Goal: Task Accomplishment & Management: Manage account settings

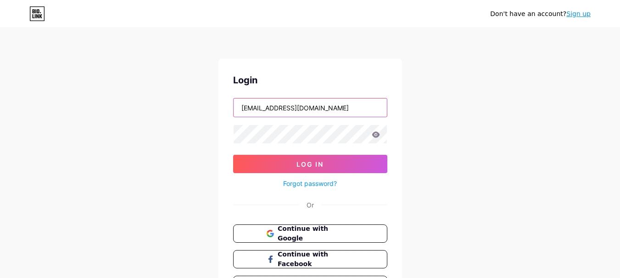
click at [319, 113] on input "dmdevoteeok@gmail.com" at bounding box center [309, 108] width 153 height 18
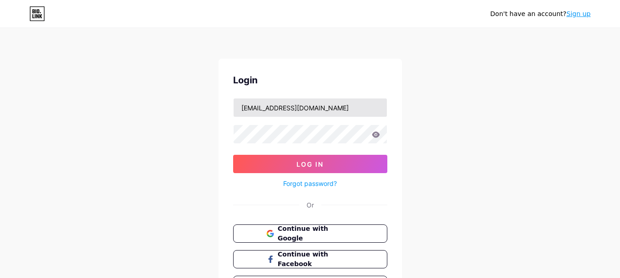
click at [344, 111] on input "undertecnorecords@gmail.com" at bounding box center [309, 108] width 153 height 18
type input "ricardojavierlerin@gmail.com"
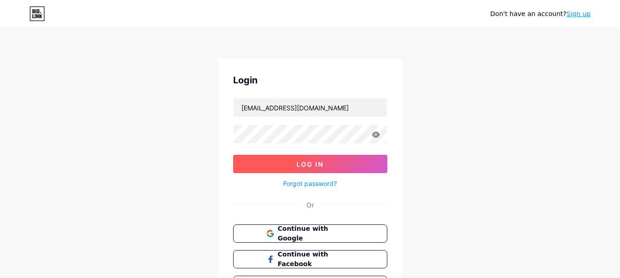
click at [319, 166] on span "Log In" at bounding box center [309, 165] width 27 height 8
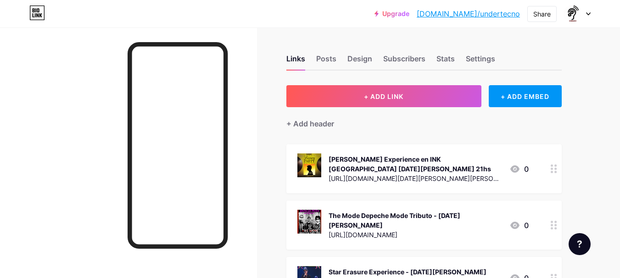
click at [552, 227] on icon at bounding box center [553, 225] width 6 height 9
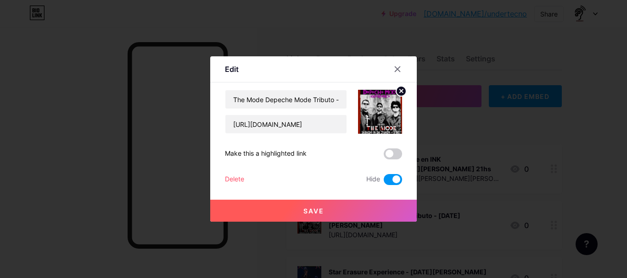
click at [561, 140] on div at bounding box center [313, 139] width 627 height 278
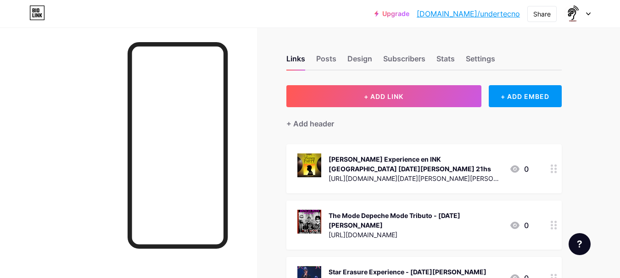
click at [549, 222] on div at bounding box center [554, 225] width 16 height 49
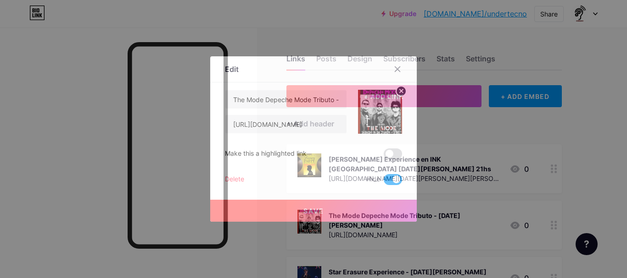
click at [398, 90] on circle at bounding box center [401, 91] width 10 height 10
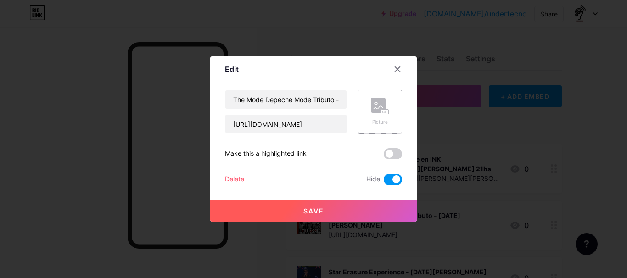
click at [344, 210] on button "Save" at bounding box center [313, 211] width 206 height 22
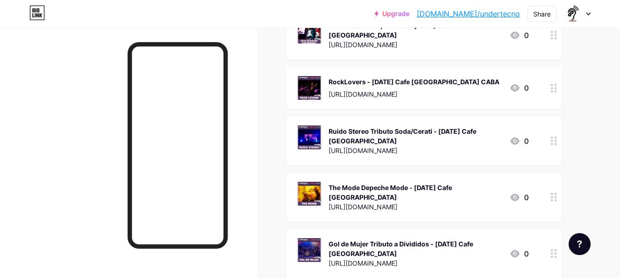
scroll to position [550, 0]
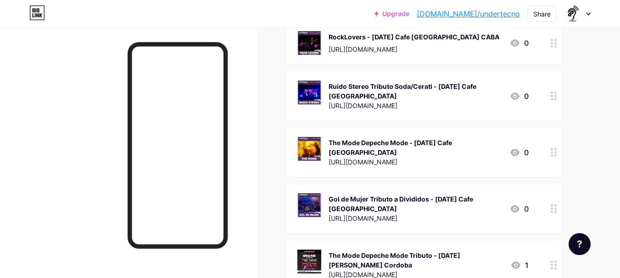
click at [551, 152] on circle at bounding box center [551, 152] width 2 height 2
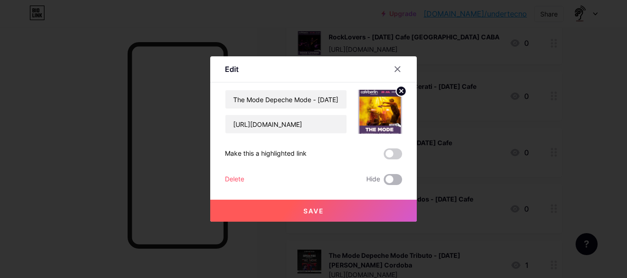
click at [400, 178] on span at bounding box center [392, 179] width 18 height 11
click at [383, 182] on input "checkbox" at bounding box center [383, 182] width 0 height 0
click at [386, 203] on button "Save" at bounding box center [313, 211] width 206 height 22
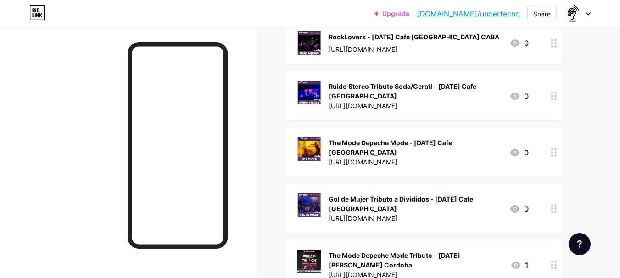
click at [553, 263] on icon at bounding box center [553, 265] width 6 height 9
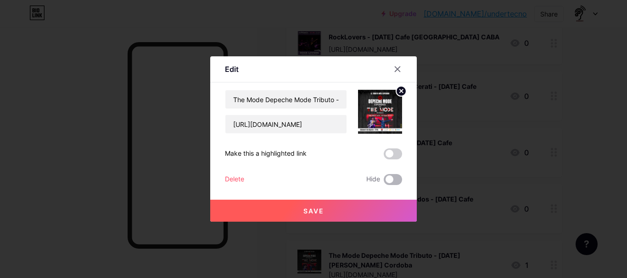
click at [398, 177] on span at bounding box center [392, 179] width 18 height 11
click at [383, 182] on input "checkbox" at bounding box center [383, 182] width 0 height 0
click at [379, 205] on button "Save" at bounding box center [313, 211] width 206 height 22
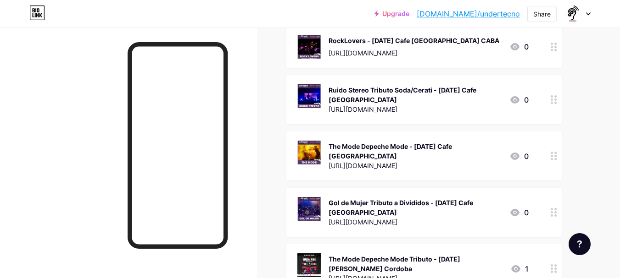
scroll to position [538, 0]
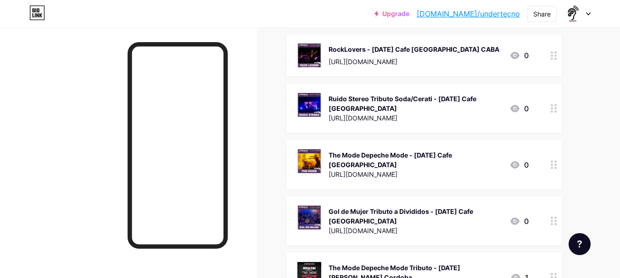
click at [549, 163] on div at bounding box center [554, 164] width 16 height 49
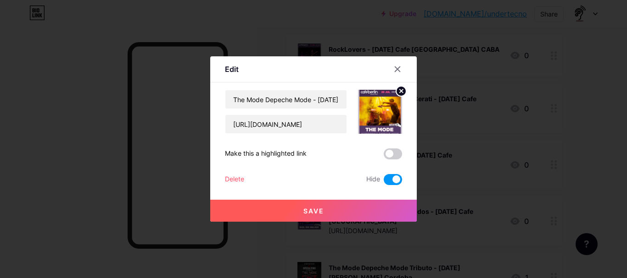
click at [373, 205] on button "Save" at bounding box center [313, 211] width 206 height 22
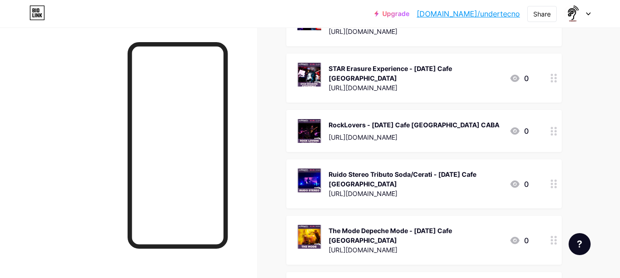
scroll to position [446, 0]
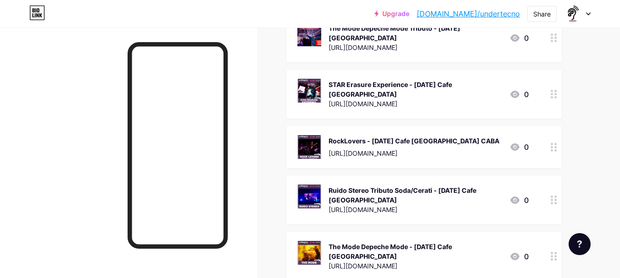
click at [556, 149] on circle at bounding box center [555, 147] width 2 height 2
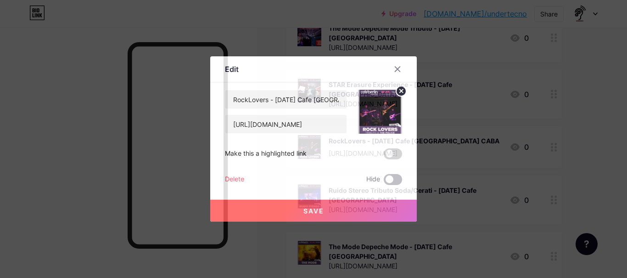
click at [393, 178] on span at bounding box center [392, 179] width 18 height 11
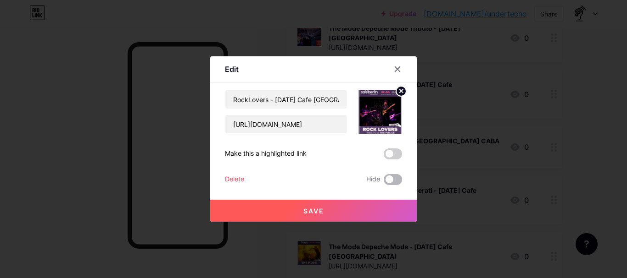
click at [383, 182] on input "checkbox" at bounding box center [383, 182] width 0 height 0
click at [382, 200] on div "Save" at bounding box center [313, 203] width 206 height 37
click at [380, 202] on button "Save" at bounding box center [313, 211] width 206 height 22
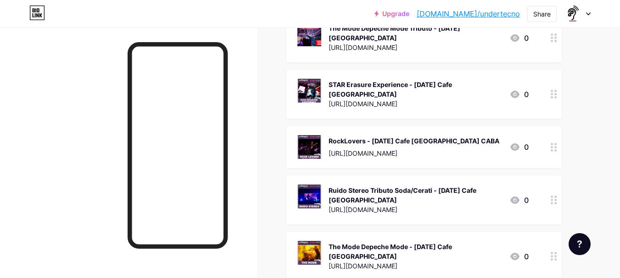
click at [588, 130] on div "Links Posts Design Subscribers Stats Settings + ADD LINK + ADD EMBED + Add head…" at bounding box center [300, 89] width 600 height 1016
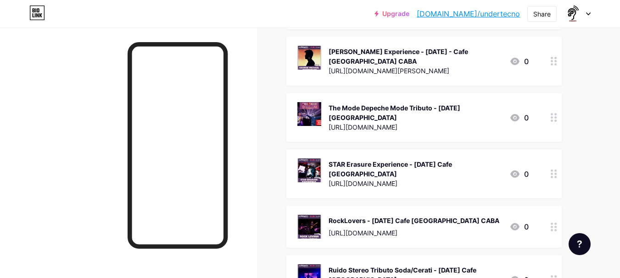
scroll to position [355, 0]
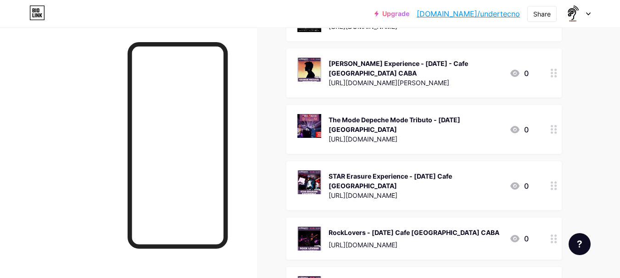
click at [556, 143] on div at bounding box center [554, 129] width 16 height 49
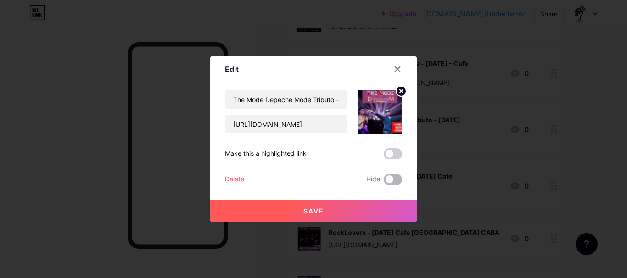
click at [394, 178] on span at bounding box center [392, 179] width 18 height 11
click at [383, 182] on input "checkbox" at bounding box center [383, 182] width 0 height 0
click at [372, 205] on button "Save" at bounding box center [313, 211] width 206 height 22
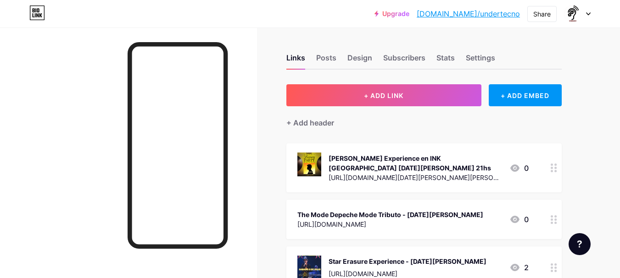
scroll to position [0, 0]
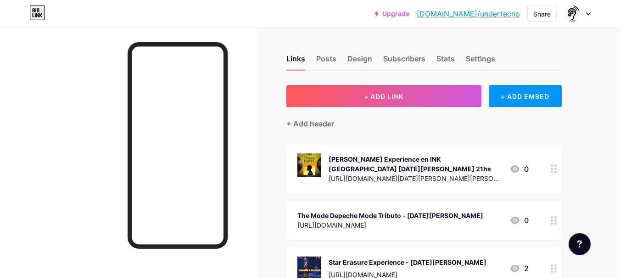
click at [583, 17] on div at bounding box center [577, 14] width 27 height 17
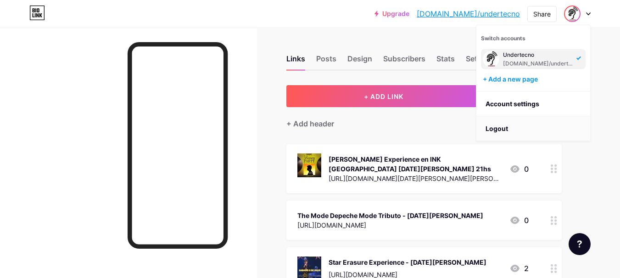
click at [520, 122] on li "Logout" at bounding box center [533, 129] width 114 height 25
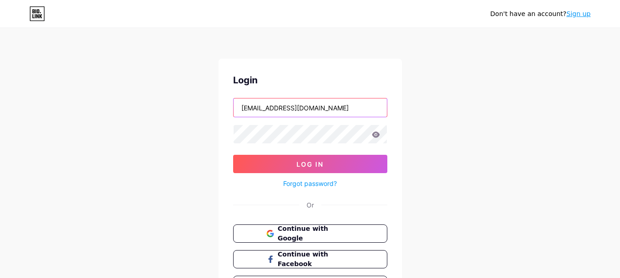
click at [334, 110] on input "ricardojavierlerin@gmail.com" at bounding box center [309, 108] width 153 height 18
type input "undertecnorecords@gmail.com"
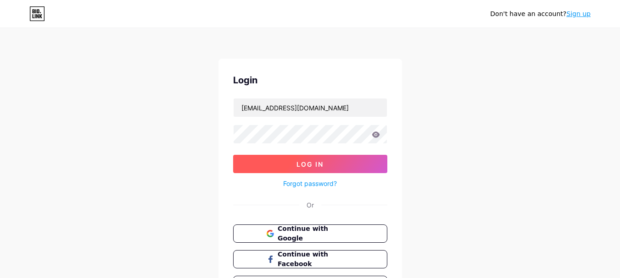
click at [328, 166] on button "Log In" at bounding box center [310, 164] width 154 height 18
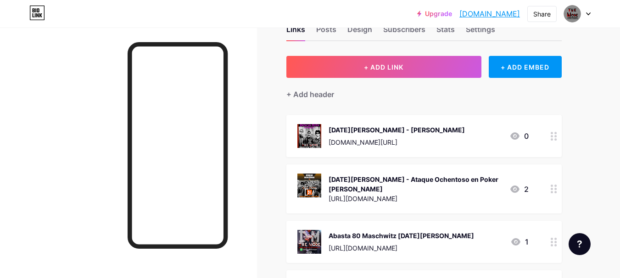
scroll to position [46, 0]
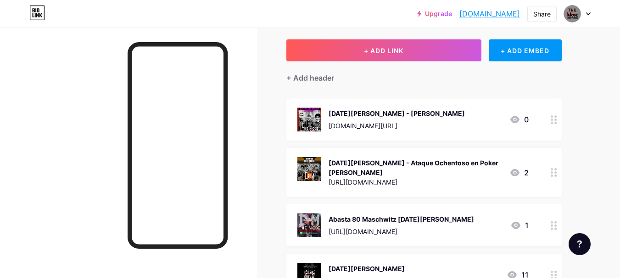
click at [554, 122] on icon at bounding box center [553, 120] width 6 height 9
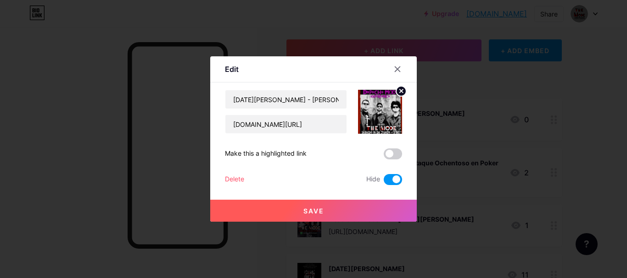
click at [619, 155] on div at bounding box center [313, 139] width 627 height 278
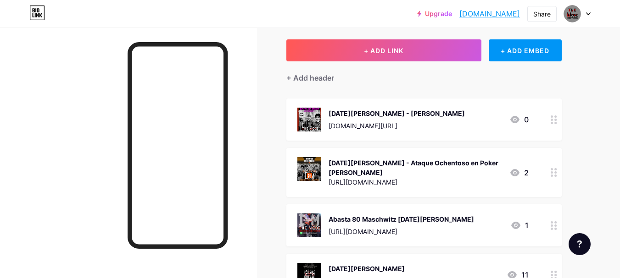
click at [554, 175] on icon at bounding box center [553, 172] width 6 height 9
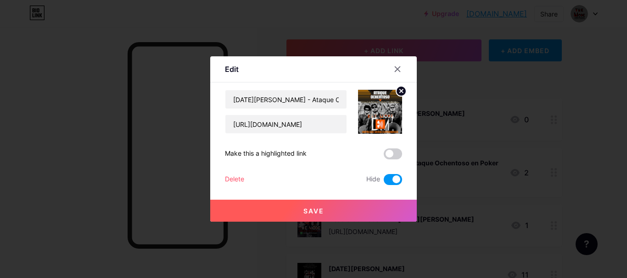
click at [619, 217] on div at bounding box center [313, 139] width 627 height 278
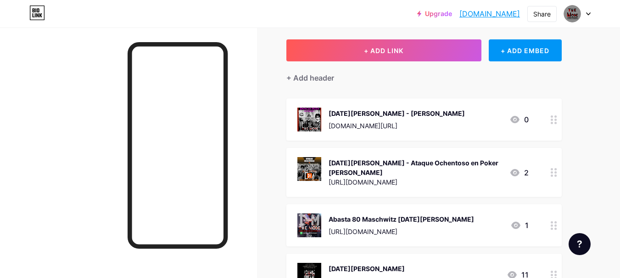
click at [559, 224] on div at bounding box center [554, 226] width 16 height 42
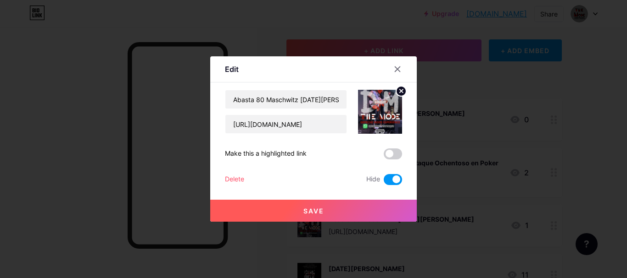
click at [619, 192] on div at bounding box center [313, 139] width 627 height 278
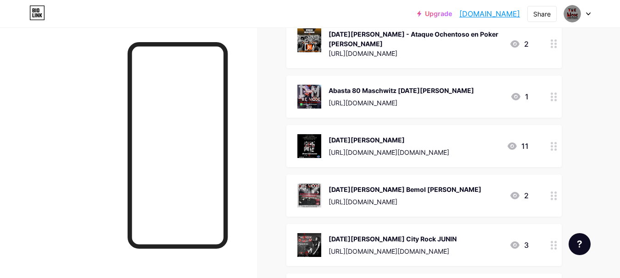
scroll to position [183, 0]
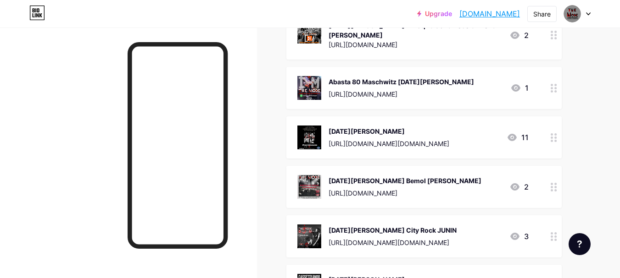
click at [558, 144] on div at bounding box center [554, 138] width 16 height 42
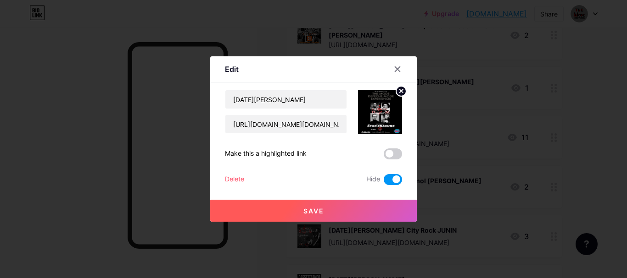
click at [619, 174] on div at bounding box center [313, 139] width 627 height 278
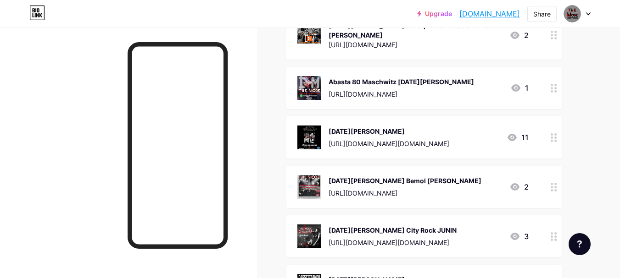
click at [554, 185] on icon at bounding box center [553, 187] width 6 height 9
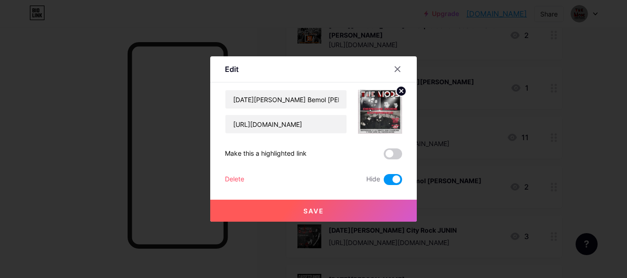
click at [619, 178] on div at bounding box center [313, 139] width 627 height 278
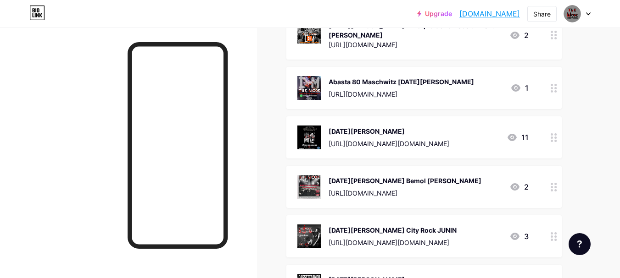
click at [557, 241] on div at bounding box center [554, 237] width 16 height 42
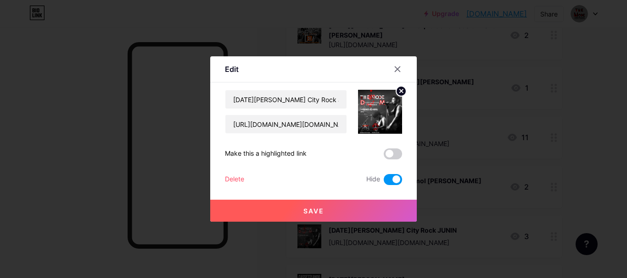
click at [610, 162] on div at bounding box center [313, 139] width 627 height 278
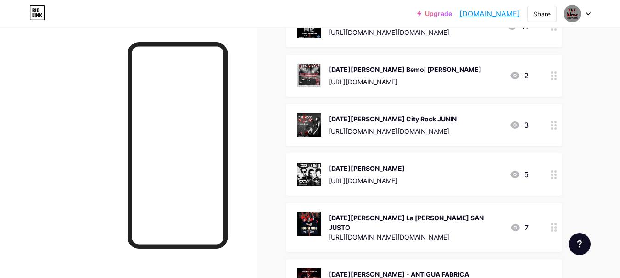
scroll to position [321, 0]
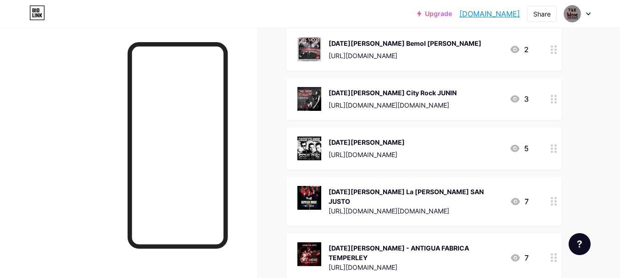
click at [553, 147] on icon at bounding box center [553, 148] width 6 height 9
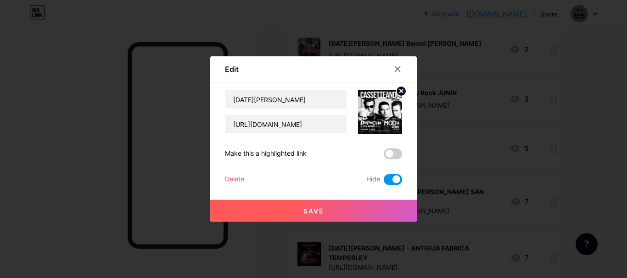
click at [619, 166] on div at bounding box center [313, 139] width 627 height 278
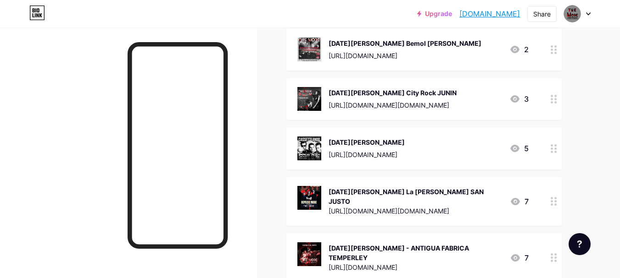
click at [555, 197] on circle at bounding box center [555, 198] width 2 height 2
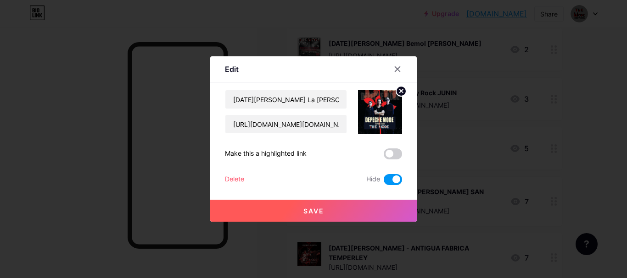
click at [385, 207] on button "Save" at bounding box center [313, 211] width 206 height 22
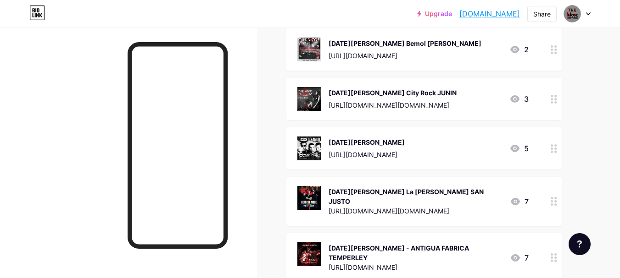
click at [554, 254] on icon at bounding box center [553, 258] width 6 height 9
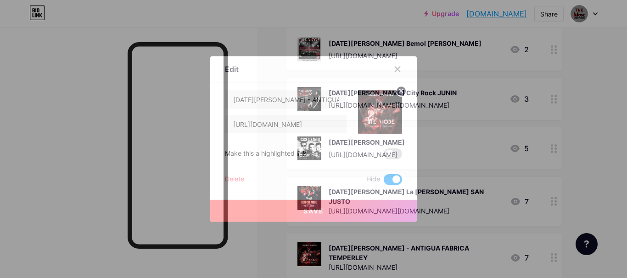
click at [587, 149] on div at bounding box center [313, 139] width 627 height 278
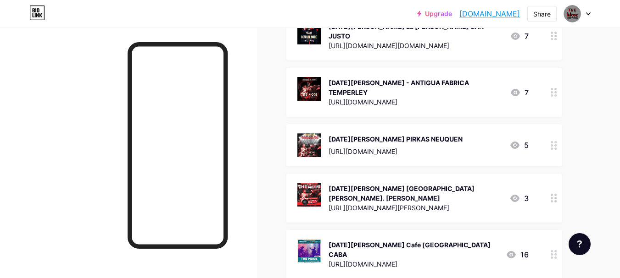
scroll to position [505, 0]
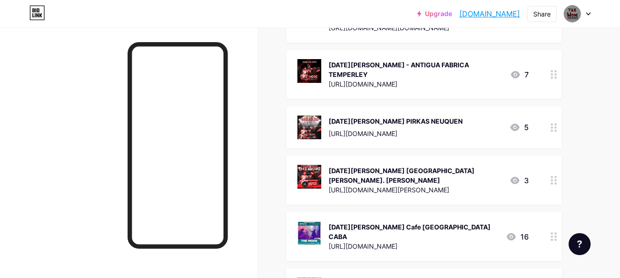
click at [558, 121] on div at bounding box center [554, 127] width 16 height 42
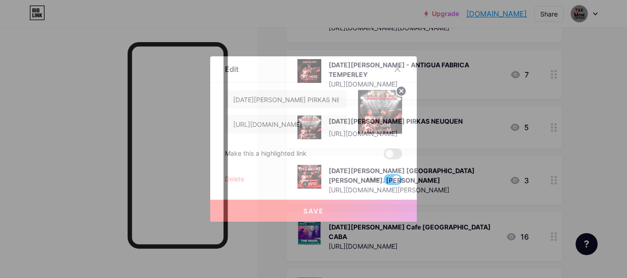
click at [578, 175] on div at bounding box center [313, 139] width 627 height 278
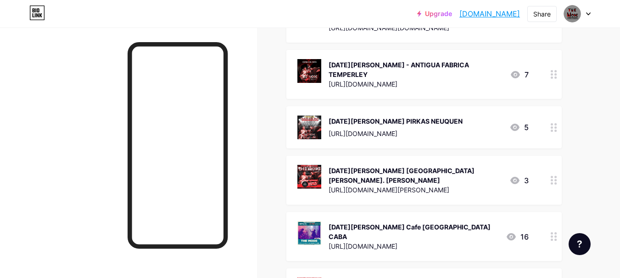
click at [551, 168] on div at bounding box center [554, 180] width 16 height 49
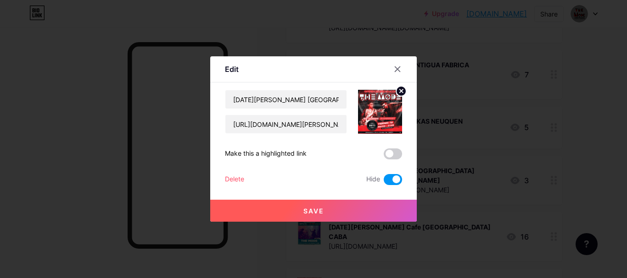
click at [587, 159] on div at bounding box center [313, 139] width 627 height 278
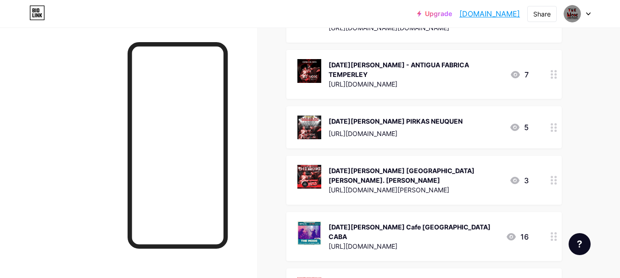
click at [555, 219] on div at bounding box center [554, 236] width 16 height 49
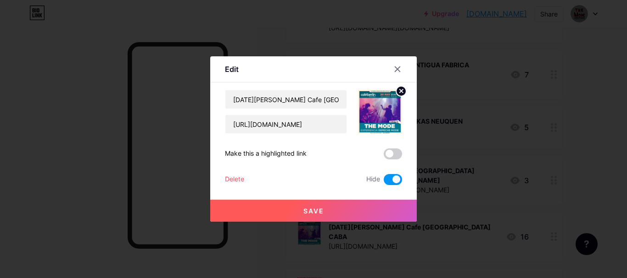
click at [578, 195] on div at bounding box center [313, 139] width 627 height 278
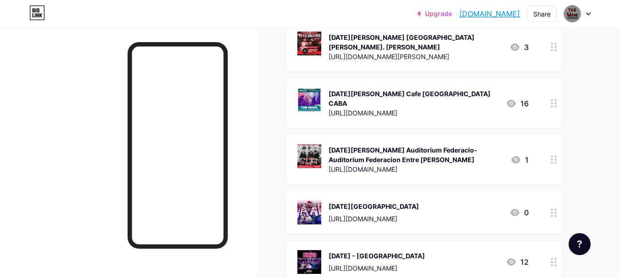
scroll to position [642, 0]
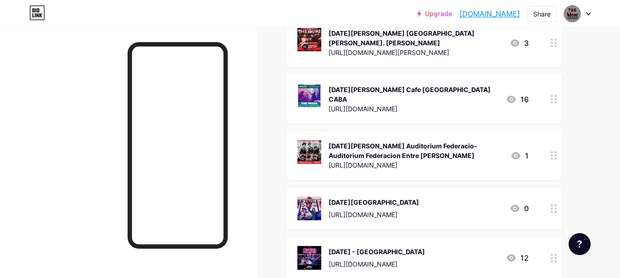
click at [553, 134] on div at bounding box center [554, 155] width 16 height 49
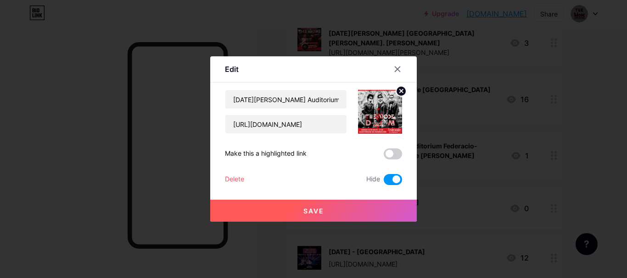
click at [619, 174] on div at bounding box center [313, 139] width 627 height 278
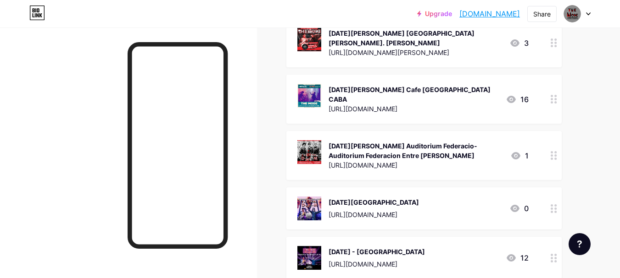
click at [556, 205] on icon at bounding box center [553, 209] width 6 height 9
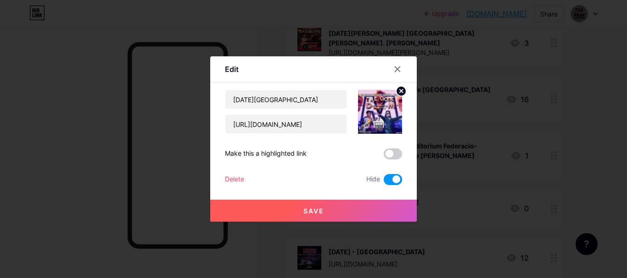
click at [590, 174] on div at bounding box center [313, 139] width 627 height 278
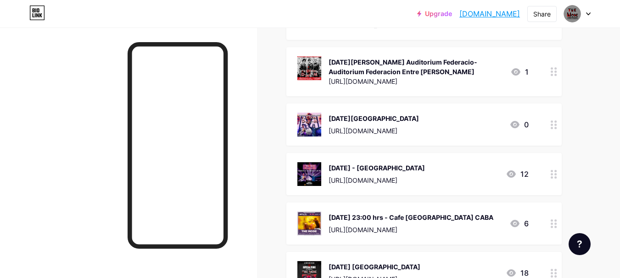
scroll to position [734, 0]
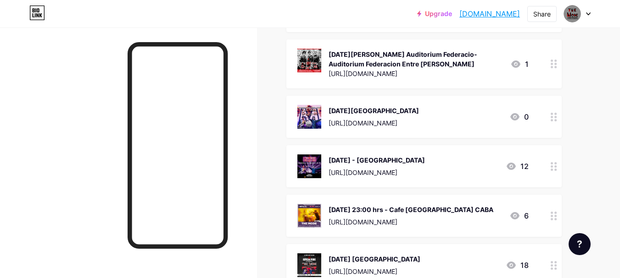
click at [555, 162] on icon at bounding box center [553, 166] width 6 height 9
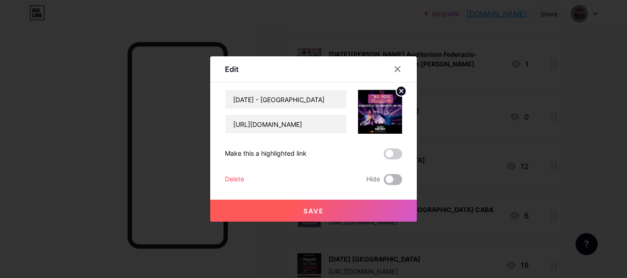
click at [396, 180] on span at bounding box center [392, 179] width 18 height 11
click at [383, 182] on input "checkbox" at bounding box center [383, 182] width 0 height 0
click at [358, 211] on button "Save" at bounding box center [313, 211] width 206 height 22
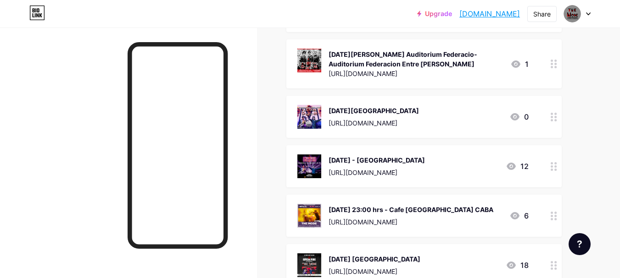
click at [549, 195] on div at bounding box center [554, 216] width 16 height 42
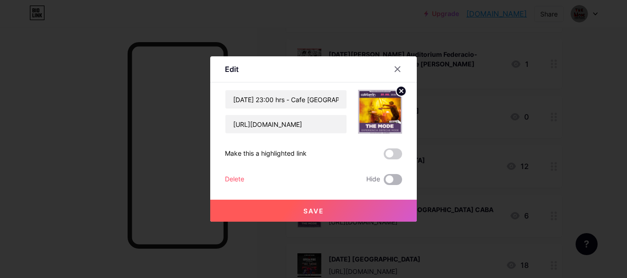
click at [400, 177] on span at bounding box center [392, 179] width 18 height 11
click at [383, 182] on input "checkbox" at bounding box center [383, 182] width 0 height 0
click at [381, 214] on button "Save" at bounding box center [313, 211] width 206 height 22
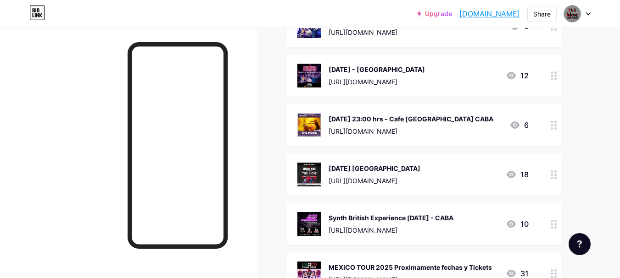
scroll to position [826, 0]
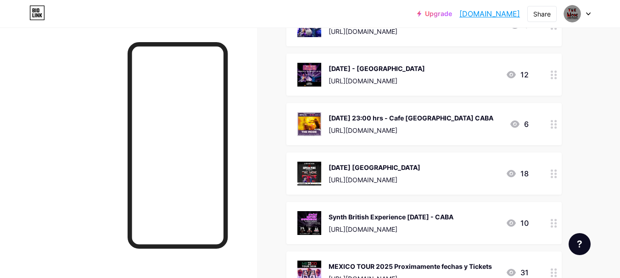
click at [555, 173] on circle at bounding box center [555, 174] width 2 height 2
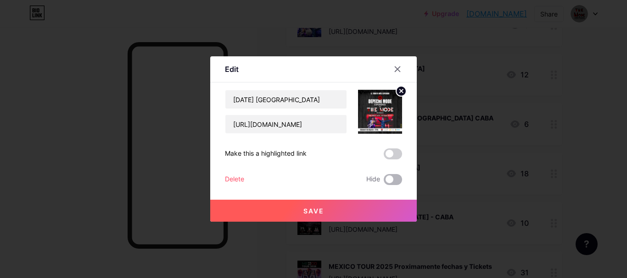
click at [399, 180] on span at bounding box center [392, 179] width 18 height 11
click at [383, 182] on input "checkbox" at bounding box center [383, 182] width 0 height 0
click at [387, 208] on button "Save" at bounding box center [313, 211] width 206 height 22
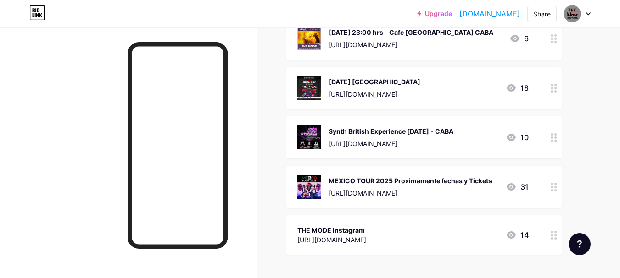
scroll to position [917, 0]
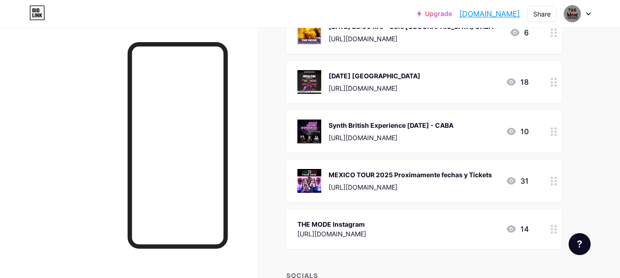
click at [555, 128] on icon at bounding box center [553, 132] width 6 height 9
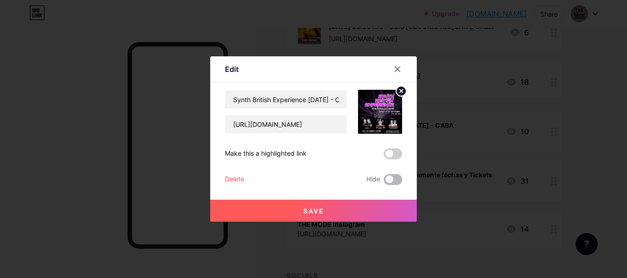
click at [400, 178] on span at bounding box center [392, 179] width 18 height 11
click at [383, 182] on input "checkbox" at bounding box center [383, 182] width 0 height 0
click at [383, 210] on button "Save" at bounding box center [313, 211] width 206 height 22
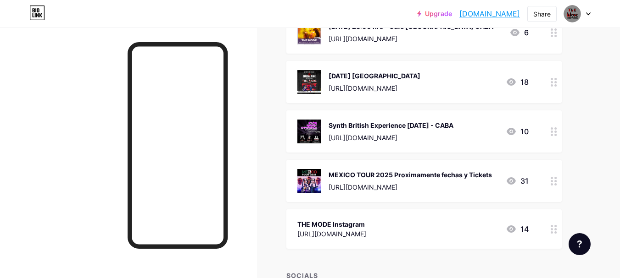
click at [554, 177] on icon at bounding box center [553, 181] width 6 height 9
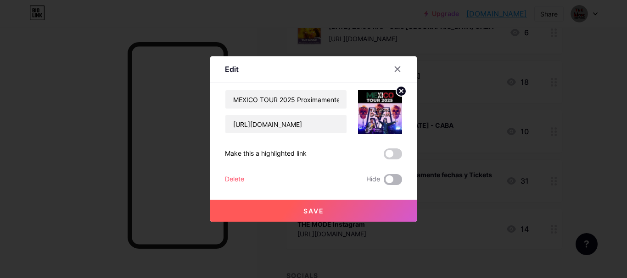
click at [392, 181] on span at bounding box center [392, 179] width 18 height 11
click at [383, 182] on input "checkbox" at bounding box center [383, 182] width 0 height 0
click at [366, 206] on button "Save" at bounding box center [313, 211] width 206 height 22
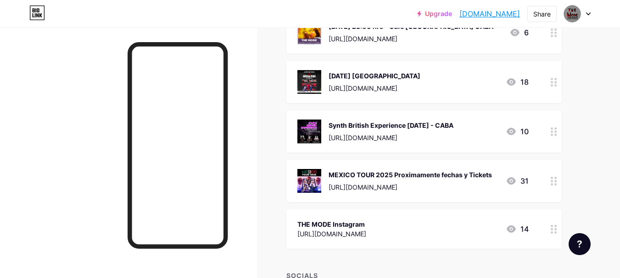
click at [418, 133] on div "[URL][DOMAIN_NAME]" at bounding box center [390, 138] width 125 height 10
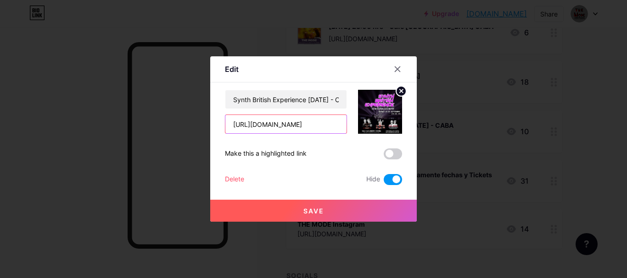
click at [283, 121] on input "[URL][DOMAIN_NAME]" at bounding box center [285, 124] width 121 height 18
click at [399, 63] on div at bounding box center [397, 69] width 17 height 17
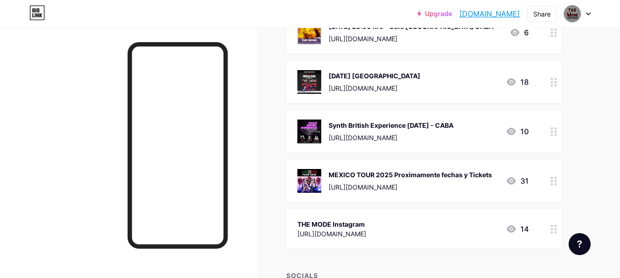
click at [553, 177] on icon at bounding box center [553, 181] width 6 height 9
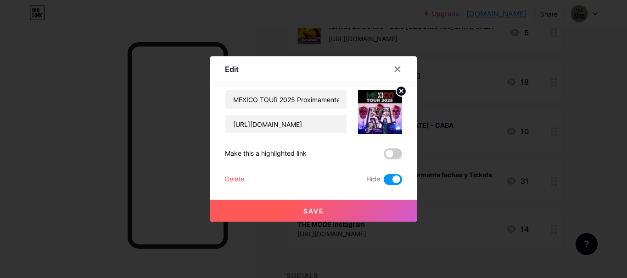
click at [390, 205] on button "Save" at bounding box center [313, 211] width 206 height 22
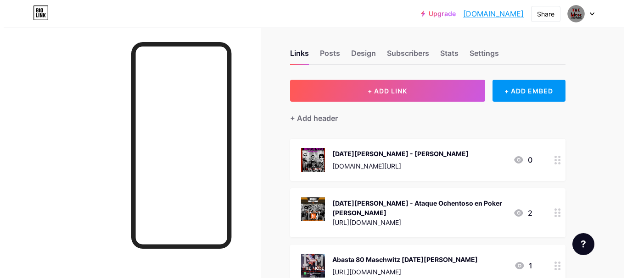
scroll to position [0, 0]
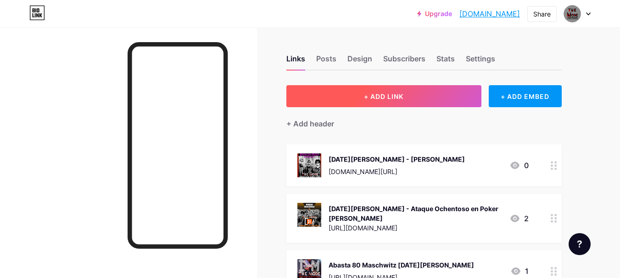
click at [411, 104] on button "+ ADD LINK" at bounding box center [383, 96] width 195 height 22
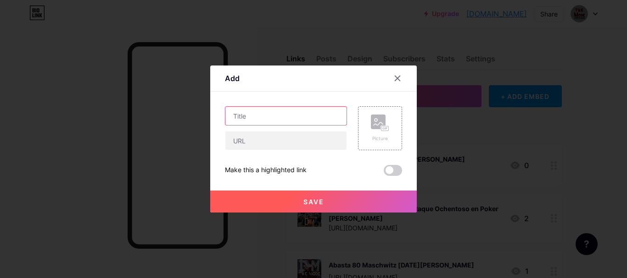
click at [286, 119] on input "text" at bounding box center [285, 116] width 121 height 18
click at [392, 134] on div "Picture" at bounding box center [380, 128] width 44 height 44
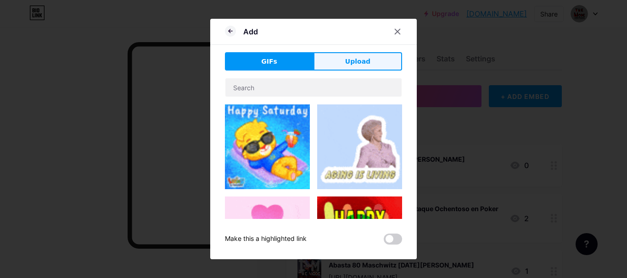
click at [354, 68] on button "Upload" at bounding box center [357, 61] width 89 height 18
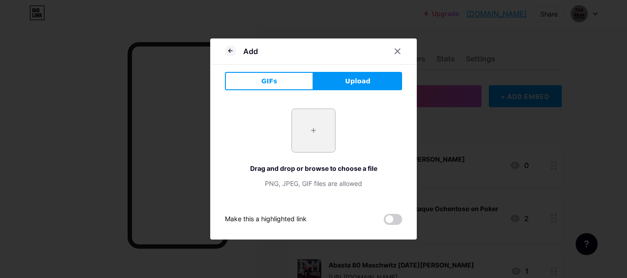
click at [319, 123] on input "file" at bounding box center [313, 130] width 43 height 43
type input "C:\fakepath\WhatsApp Image 2025-10-11 at 13.40.54.jpeg"
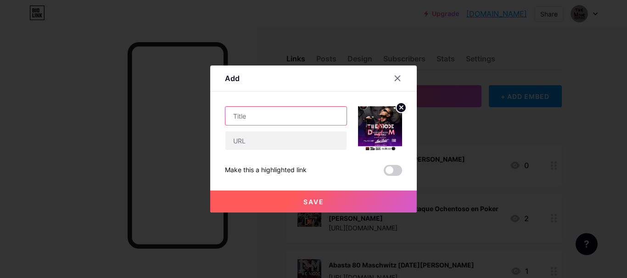
click at [251, 111] on input "text" at bounding box center [285, 116] width 121 height 18
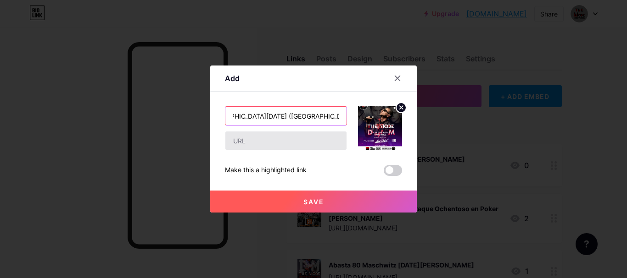
type input "Lima Norte Tequendama - [GEOGRAPHIC_DATA][DATE] ([GEOGRAPHIC_DATA] TOUR 2025)"
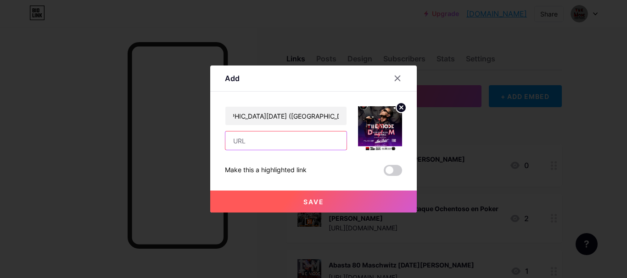
scroll to position [0, 0]
click at [236, 141] on input "text" at bounding box center [285, 141] width 121 height 18
paste input "[URL][DOMAIN_NAME]"
type input "[URL][DOMAIN_NAME]"
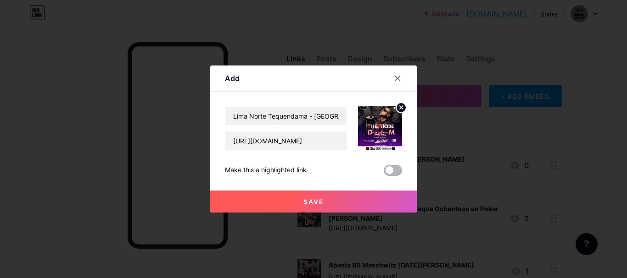
click at [399, 166] on span at bounding box center [392, 170] width 18 height 11
click at [383, 173] on input "checkbox" at bounding box center [383, 173] width 0 height 0
click at [367, 202] on button "Save" at bounding box center [313, 202] width 206 height 22
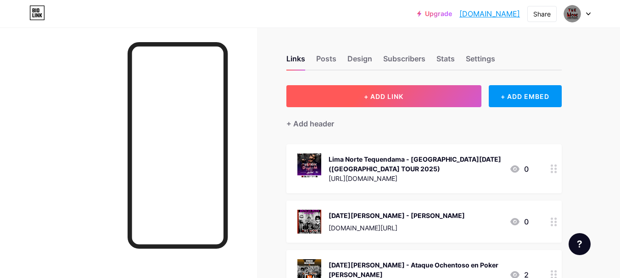
click at [403, 98] on span "+ ADD LINK" at bounding box center [383, 97] width 39 height 8
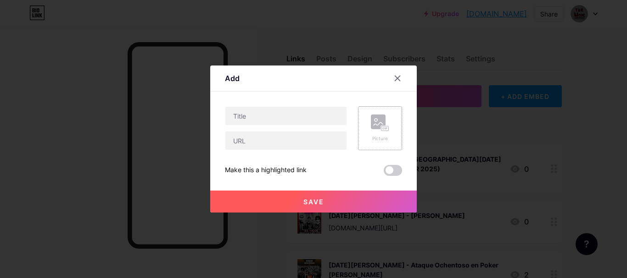
click at [396, 134] on div "Picture" at bounding box center [380, 128] width 44 height 44
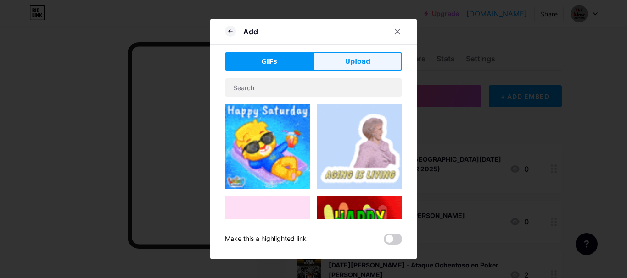
click at [353, 53] on button "Upload" at bounding box center [357, 61] width 89 height 18
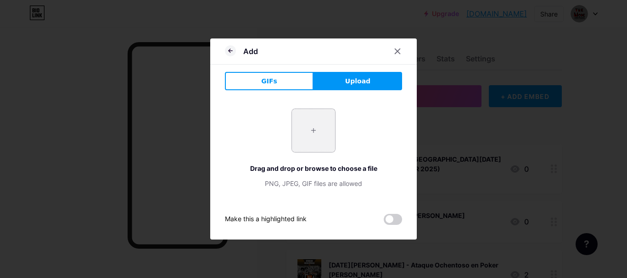
click at [296, 128] on input "file" at bounding box center [313, 130] width 43 height 43
type input "C:\fakepath\WhatsApp Image 2025-10-04 at 02.34.30.jpeg"
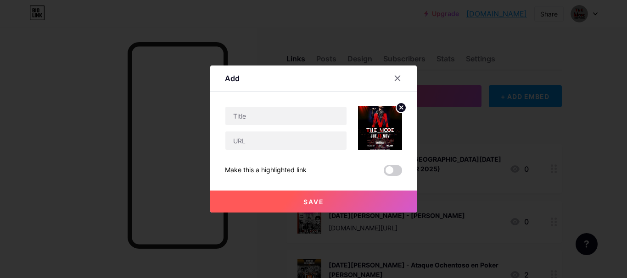
click at [401, 110] on circle at bounding box center [401, 108] width 10 height 10
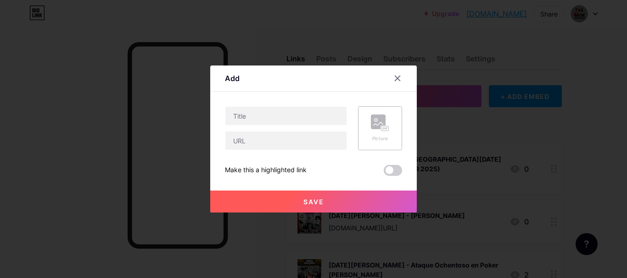
click at [389, 124] on div "Picture" at bounding box center [380, 128] width 44 height 44
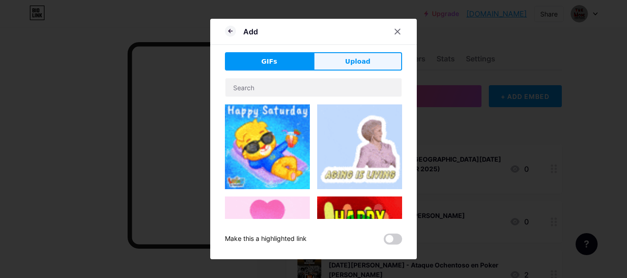
click at [371, 67] on button "Upload" at bounding box center [357, 61] width 89 height 18
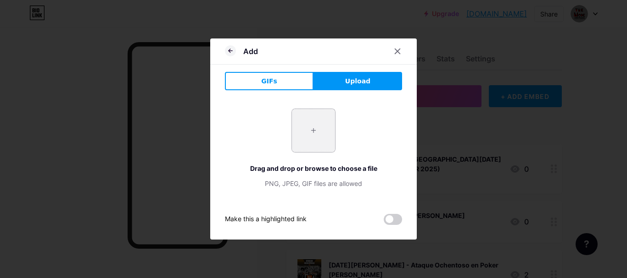
click at [318, 140] on input "file" at bounding box center [313, 130] width 43 height 43
type input "C:\fakepath\WhatsApp Image 2025-10-04 at 02.34.30.jpeg"
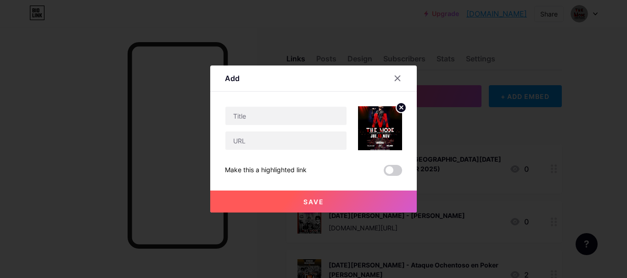
click at [399, 106] on circle at bounding box center [401, 108] width 10 height 10
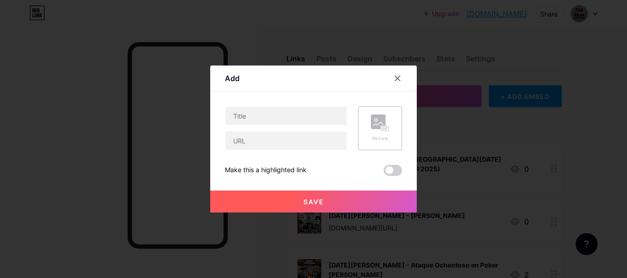
click at [384, 130] on rect at bounding box center [384, 129] width 7 height 5
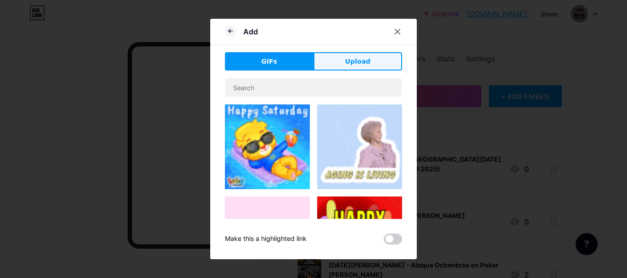
click at [344, 66] on button "Upload" at bounding box center [357, 61] width 89 height 18
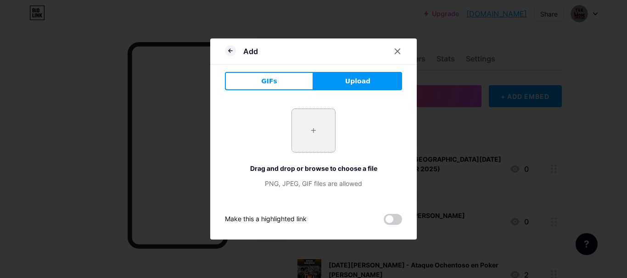
click at [323, 112] on input "file" at bounding box center [313, 130] width 43 height 43
type input "C:\fakepath\POST-BANNER-JOINNUS (1).png"
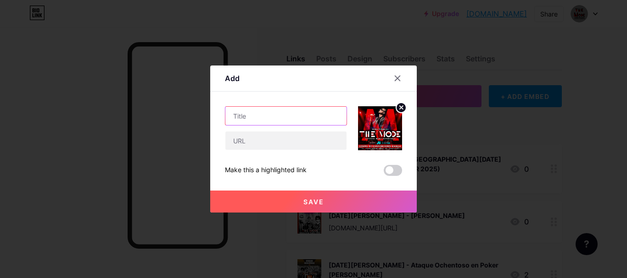
click at [266, 120] on input "text" at bounding box center [285, 116] width 121 height 18
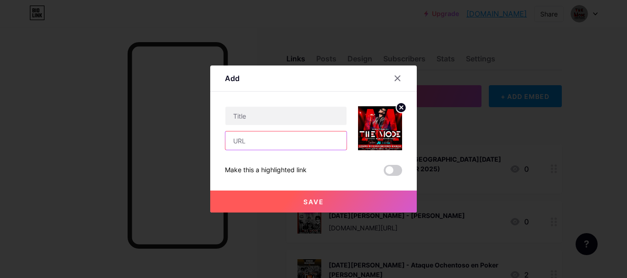
click at [239, 143] on input "text" at bounding box center [285, 141] width 121 height 18
paste input "[URL][DOMAIN_NAME]"
type input "[URL][DOMAIN_NAME]"
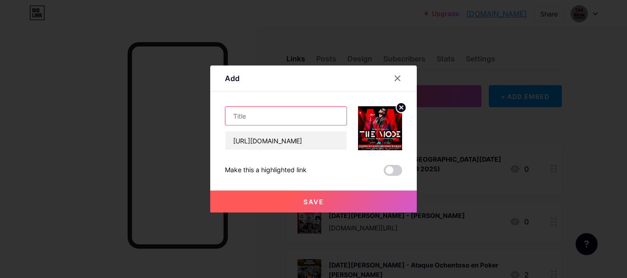
scroll to position [0, 0]
click at [250, 118] on input "text" at bounding box center [285, 116] width 121 height 18
type input "b"
type input "L"
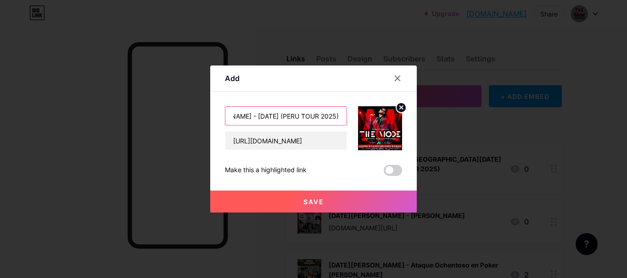
type input "Barranco Lima CC [PERSON_NAME] - [DATE] (PERU TOUR 2025)"
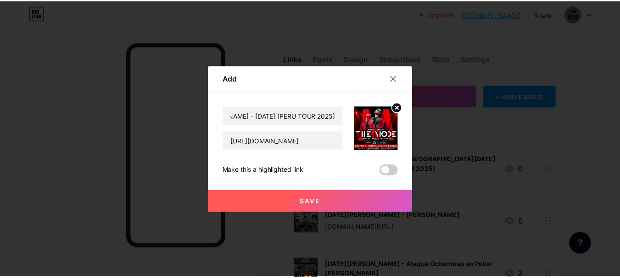
scroll to position [0, 0]
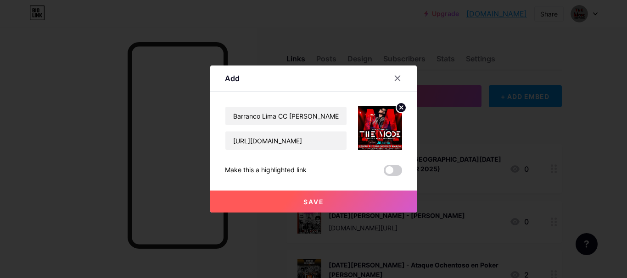
click at [396, 170] on span at bounding box center [392, 170] width 18 height 11
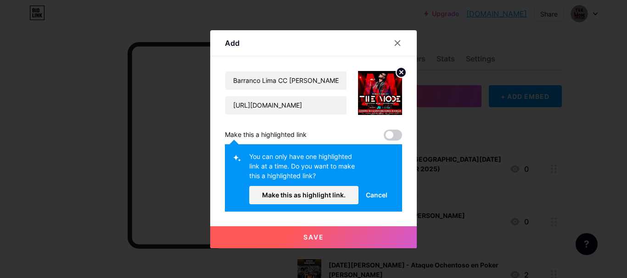
click at [399, 136] on span at bounding box center [392, 135] width 18 height 11
click at [345, 198] on button "Make this as highlight link." at bounding box center [303, 195] width 109 height 18
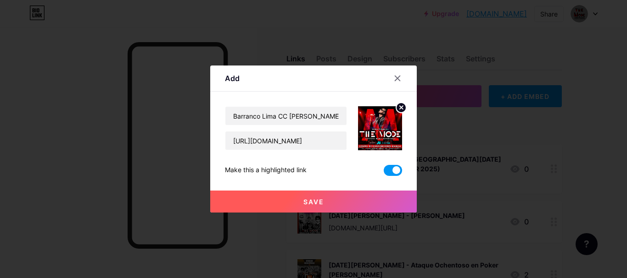
click at [370, 203] on button "Save" at bounding box center [313, 202] width 206 height 22
